Goal: Task Accomplishment & Management: Manage account settings

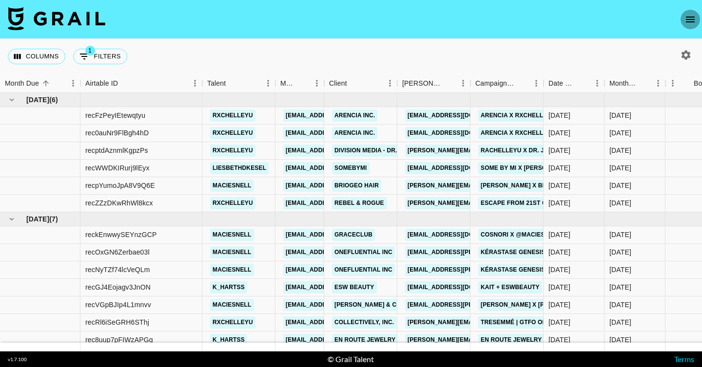
click at [689, 20] on icon "open drawer" at bounding box center [690, 20] width 12 height 12
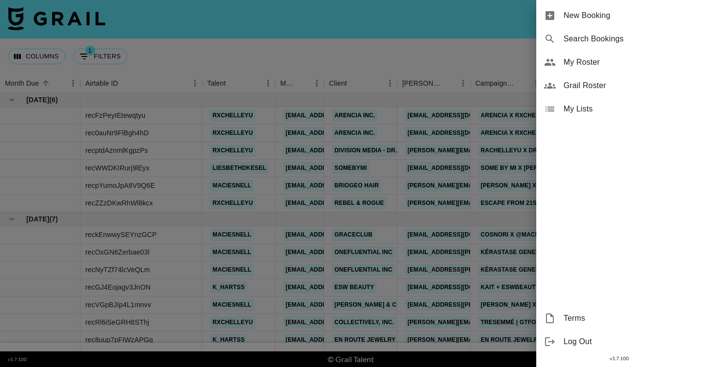
click at [618, 58] on span "My Roster" at bounding box center [628, 63] width 131 height 12
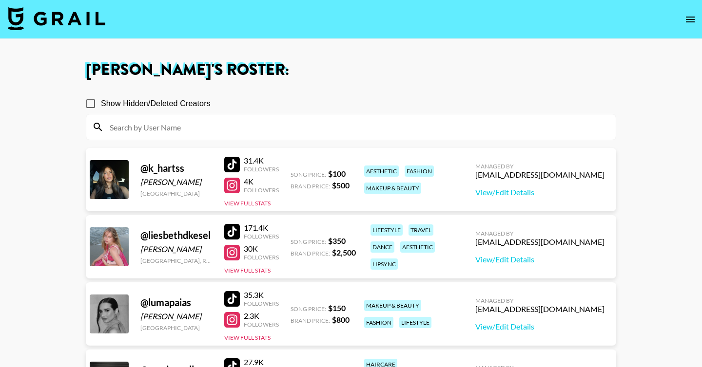
scroll to position [312, 0]
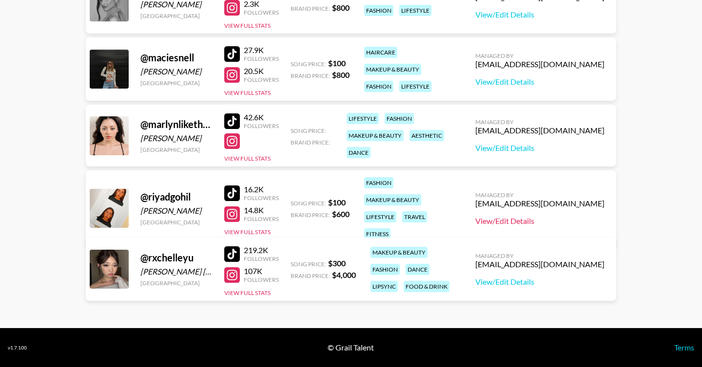
click at [548, 217] on link "View/Edit Details" at bounding box center [539, 221] width 129 height 10
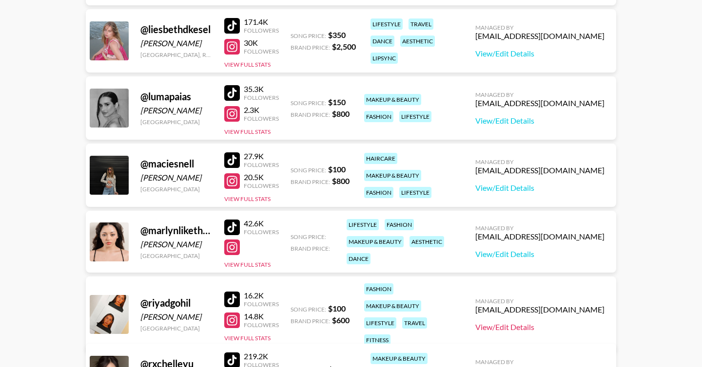
scroll to position [191, 0]
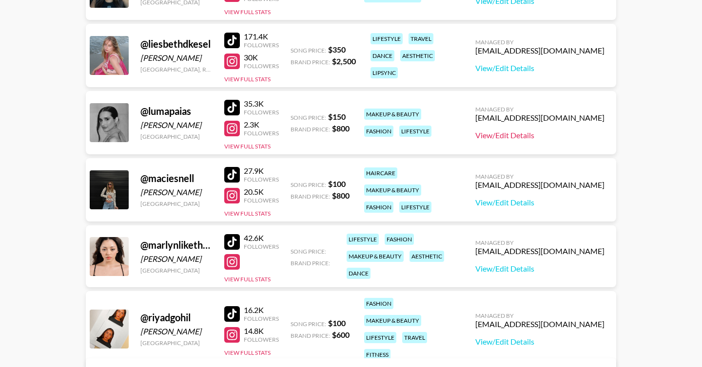
click at [540, 135] on link "View/Edit Details" at bounding box center [539, 136] width 129 height 10
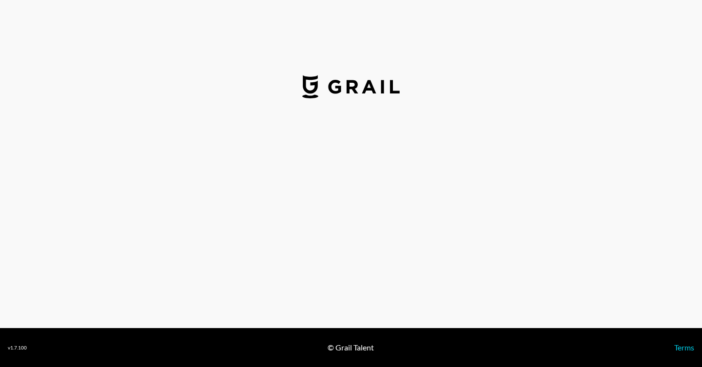
select select "USD"
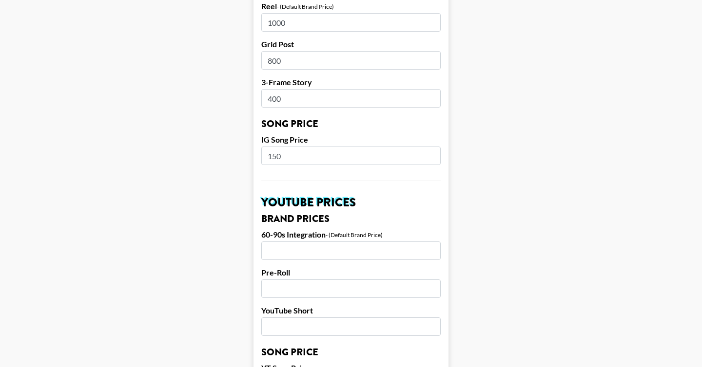
scroll to position [955, 0]
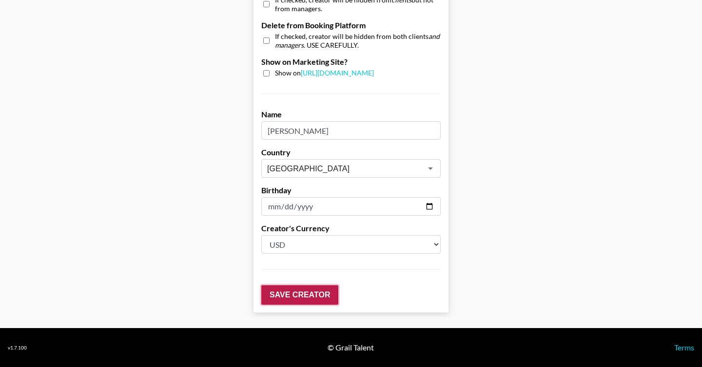
click at [315, 297] on input "Save Creator" at bounding box center [299, 295] width 77 height 19
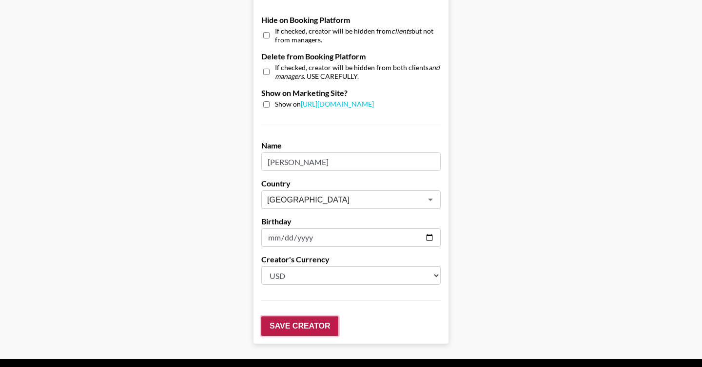
scroll to position [986, 0]
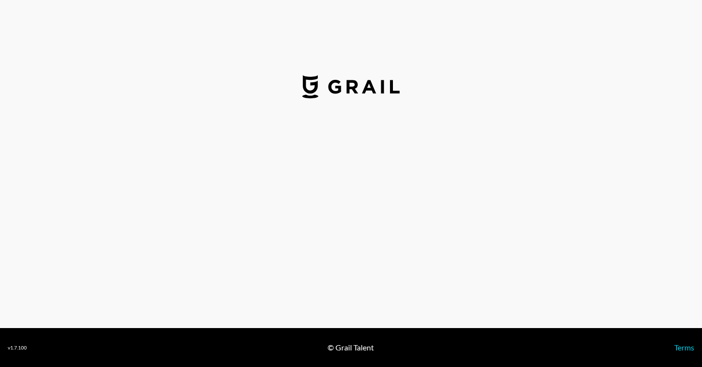
select select "USD"
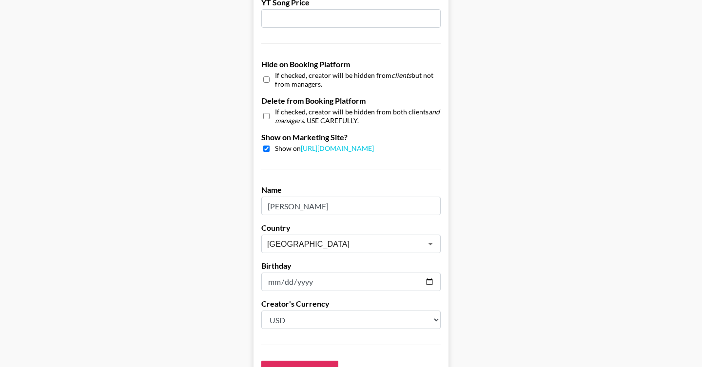
scroll to position [879, 0]
click at [302, 247] on input "Brazil" at bounding box center [338, 244] width 142 height 11
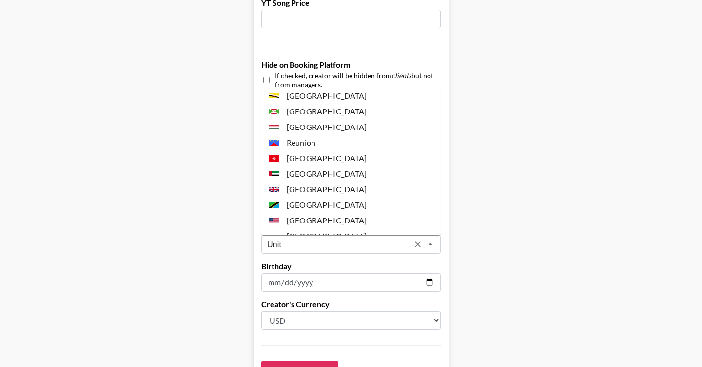
scroll to position [0, 0]
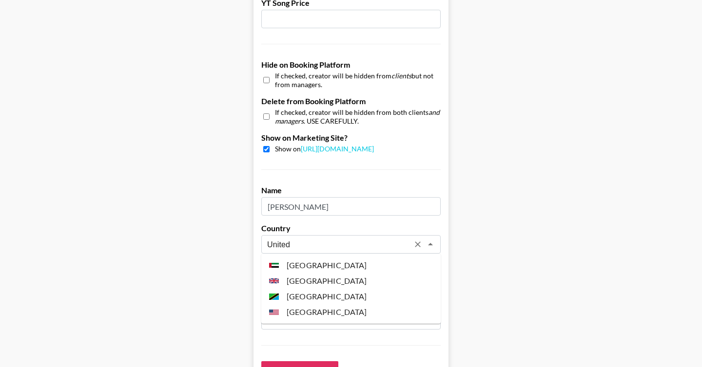
click at [317, 308] on li "[GEOGRAPHIC_DATA]" at bounding box center [350, 313] width 179 height 16
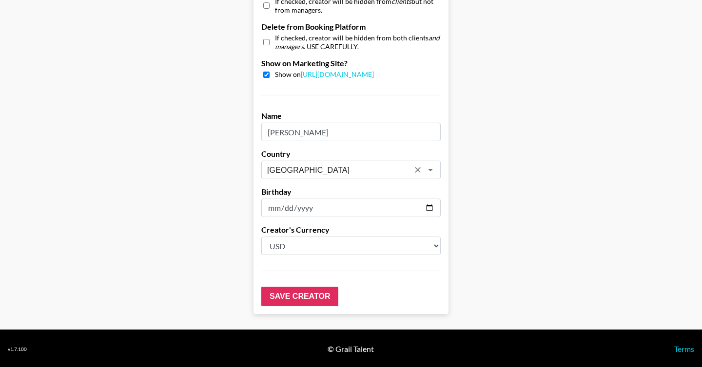
scroll to position [955, 0]
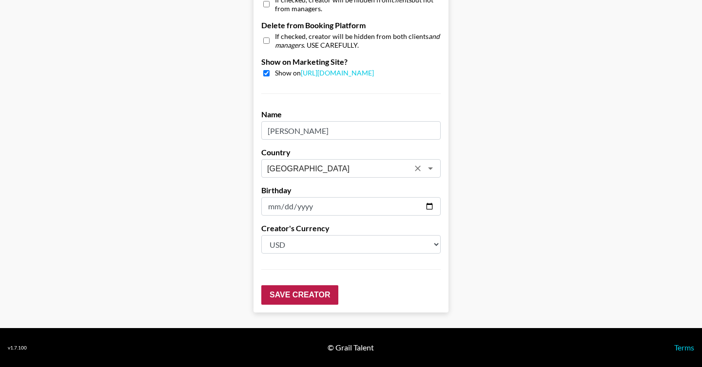
type input "[GEOGRAPHIC_DATA]"
click at [301, 292] on input "Save Creator" at bounding box center [299, 295] width 77 height 19
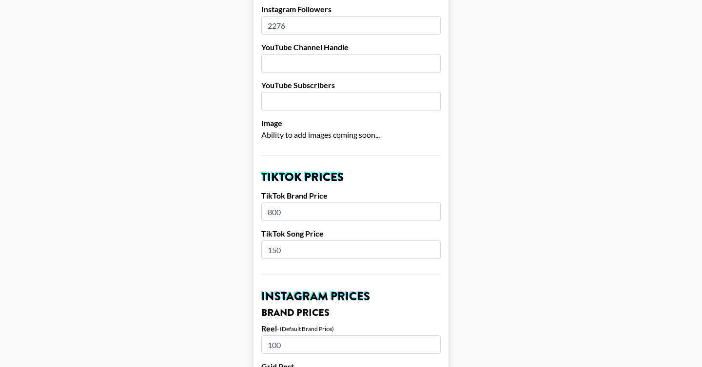
scroll to position [0, 0]
